Goal: Obtain resource: Download file/media

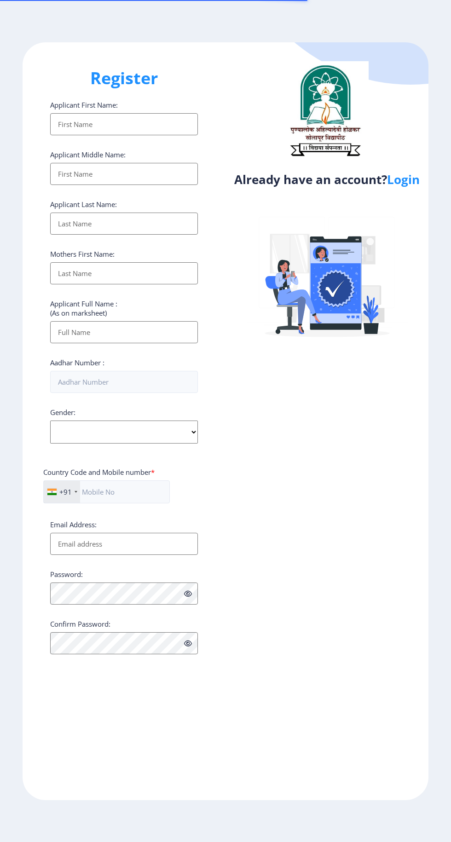
select select
click at [410, 187] on link "Login" at bounding box center [403, 179] width 33 height 17
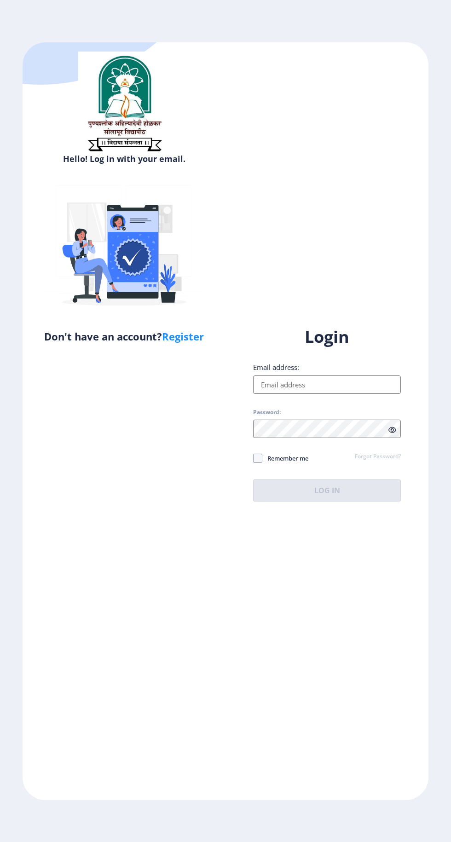
click at [336, 394] on input "Email address:" at bounding box center [327, 385] width 148 height 18
type input "[EMAIL_ADDRESS][DOMAIN_NAME]"
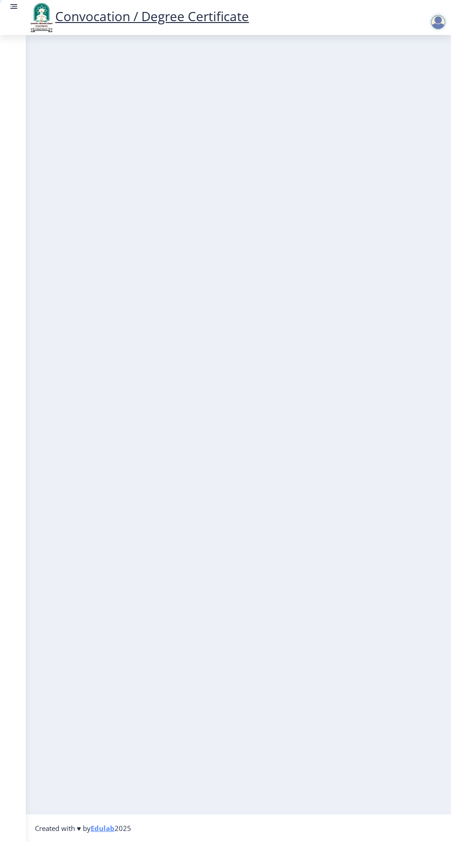
click at [358, 542] on nb-layout-column at bounding box center [238, 424] width 425 height 779
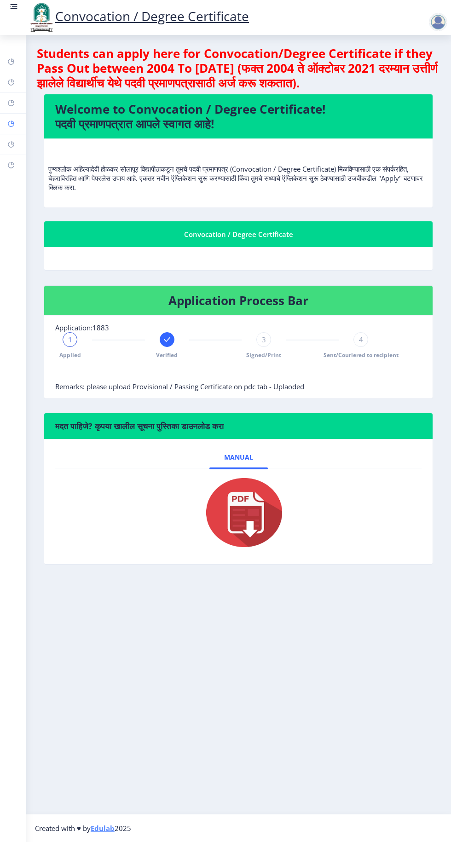
click at [11, 123] on rect at bounding box center [10, 123] width 7 height 7
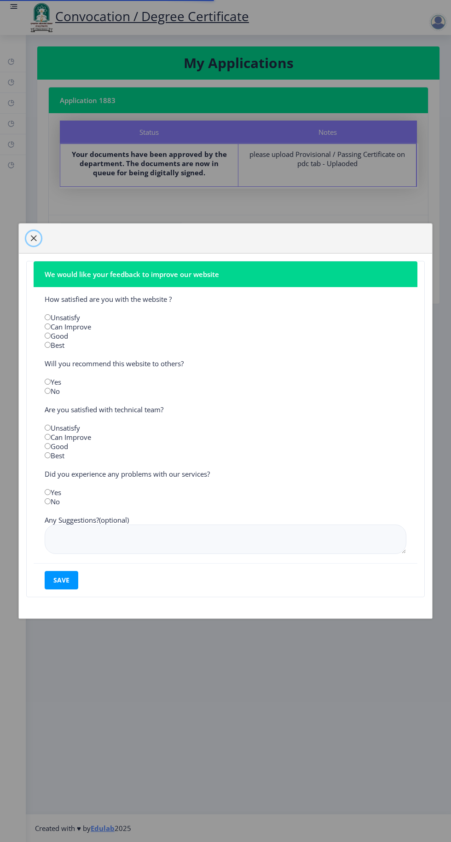
click at [33, 237] on span "button" at bounding box center [33, 238] width 7 height 7
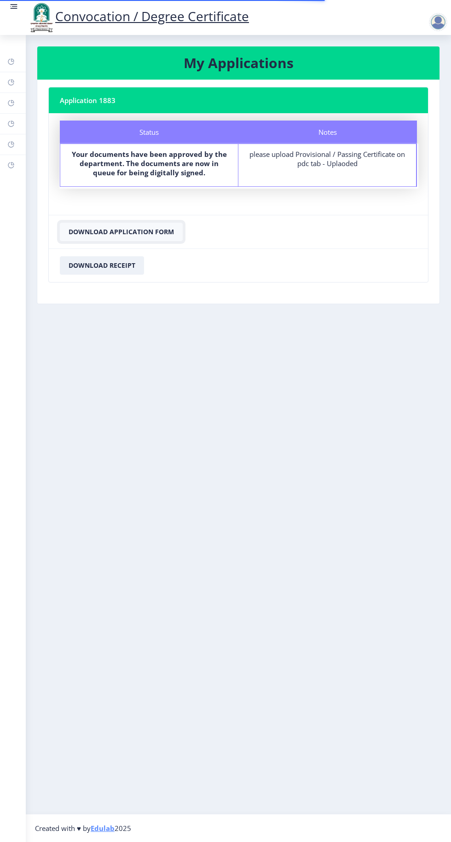
click at [106, 231] on button "Download Application Form" at bounding box center [121, 232] width 123 height 18
click at [104, 227] on button "Download Application Form" at bounding box center [121, 232] width 123 height 18
